Goal: Find specific page/section: Find specific page/section

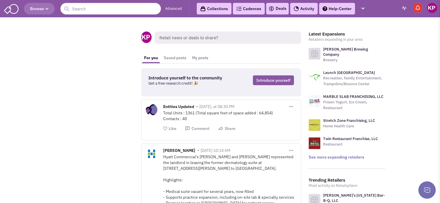
click at [388, 53] on div "Latest Expansions Retailers expanding in your area Drake's Brewing Company Brew…" at bounding box center [347, 185] width 84 height 306
click at [275, 9] on link "Deals" at bounding box center [277, 8] width 18 height 7
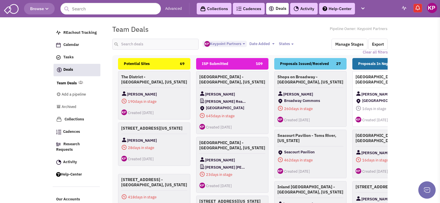
select select "1896"
select select
click at [146, 42] on input "text" at bounding box center [155, 44] width 87 height 11
type input "maplewood"
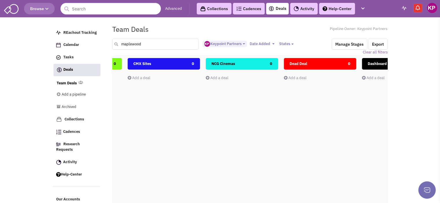
scroll to position [0, 681]
